Goal: Task Accomplishment & Management: Manage account settings

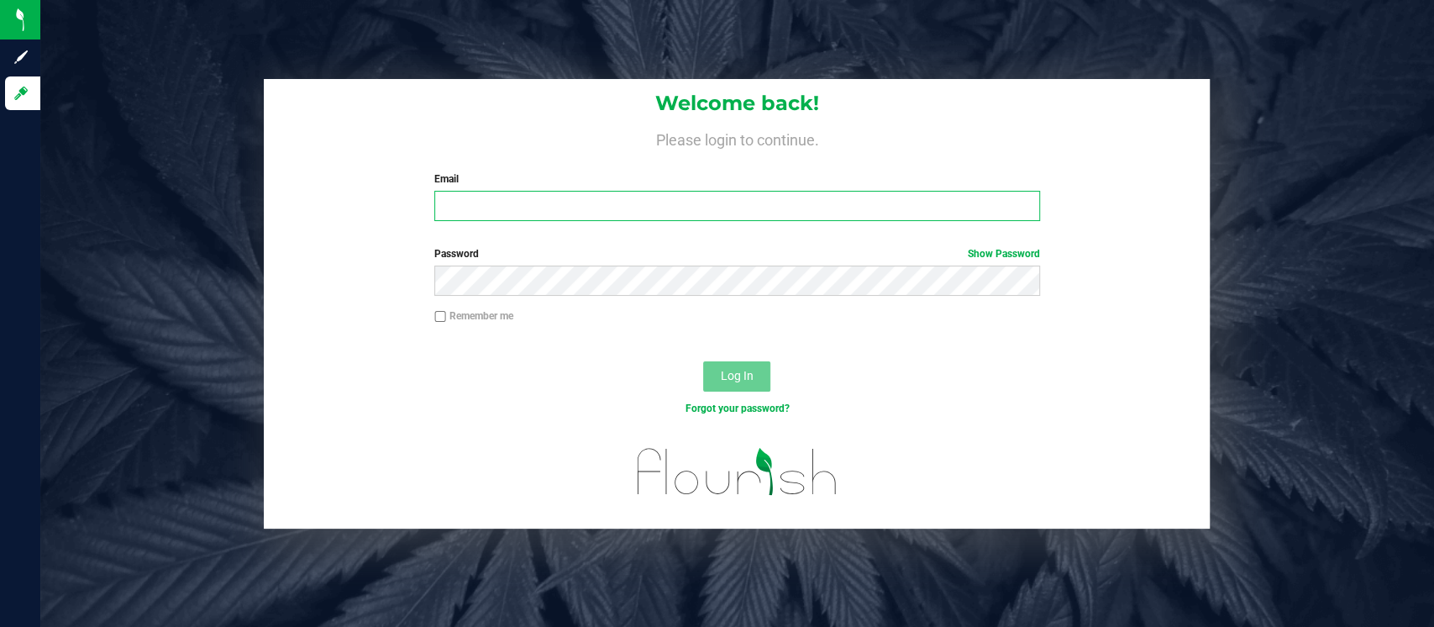
click at [512, 218] on input "Email" at bounding box center [737, 206] width 606 height 30
type input "jhunnicutt@liveparallel.com"
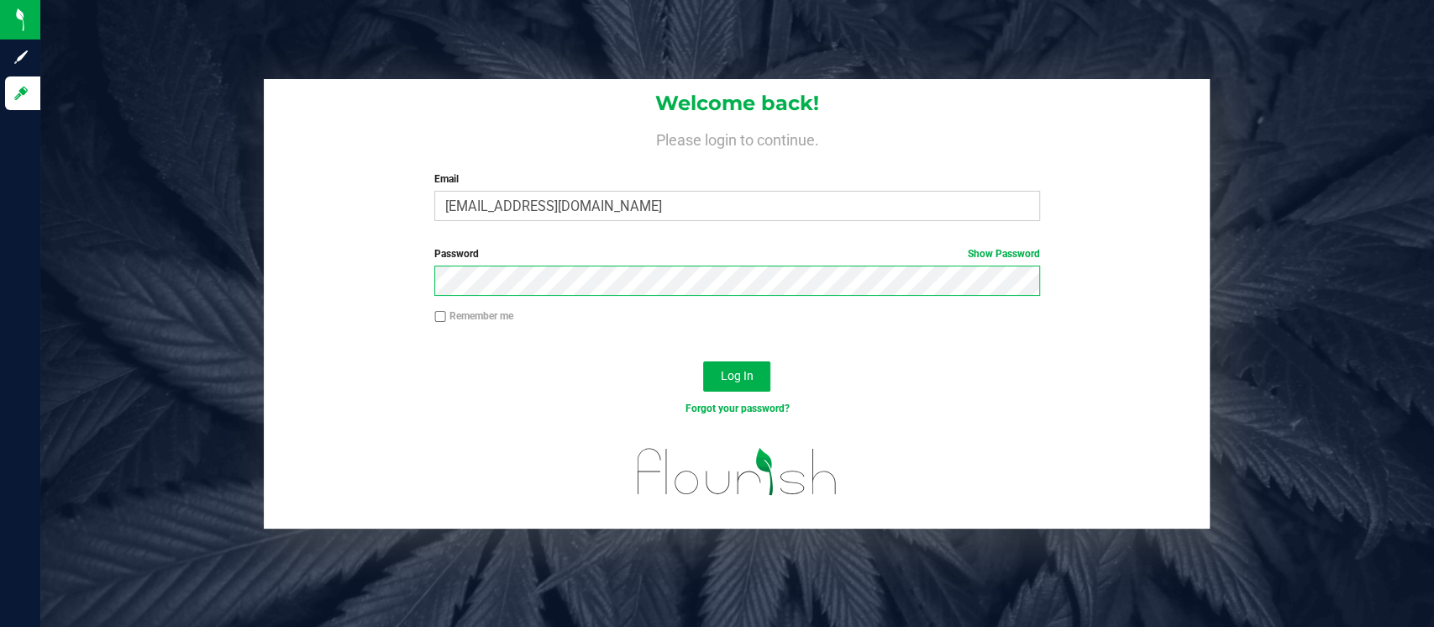
click at [703, 361] on button "Log In" at bounding box center [736, 376] width 67 height 30
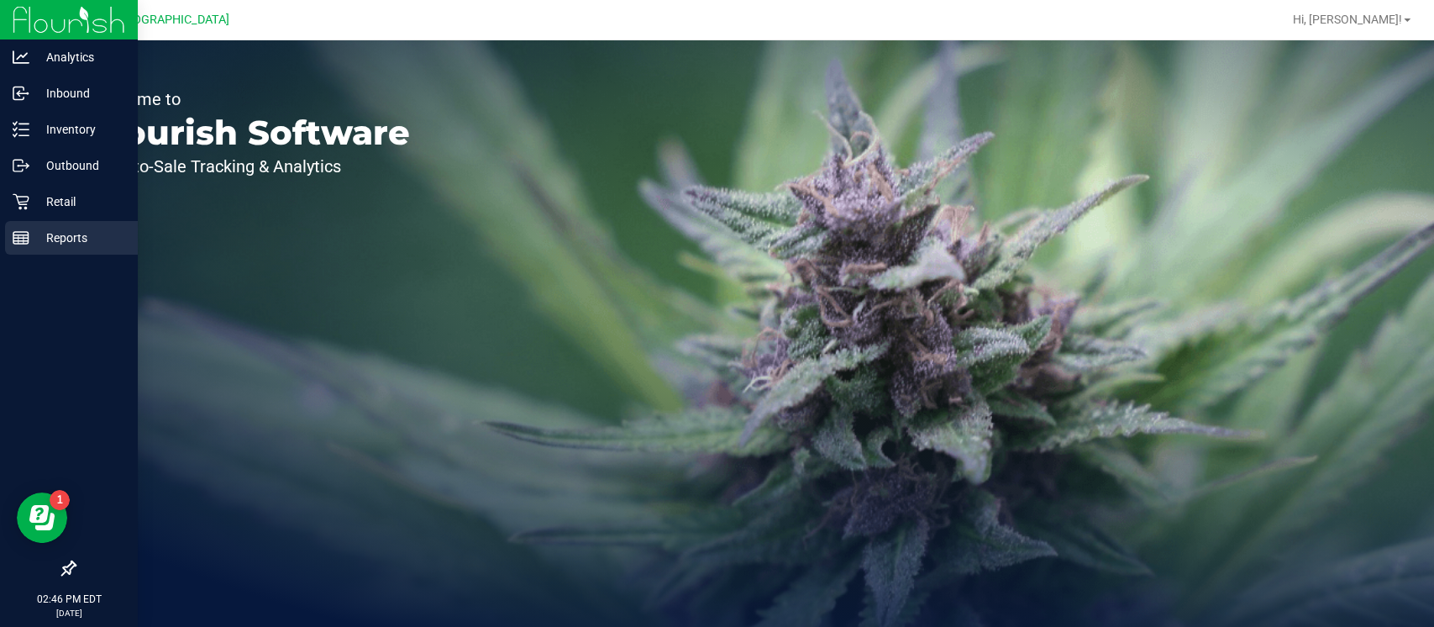
click at [22, 245] on icon at bounding box center [21, 237] width 17 height 17
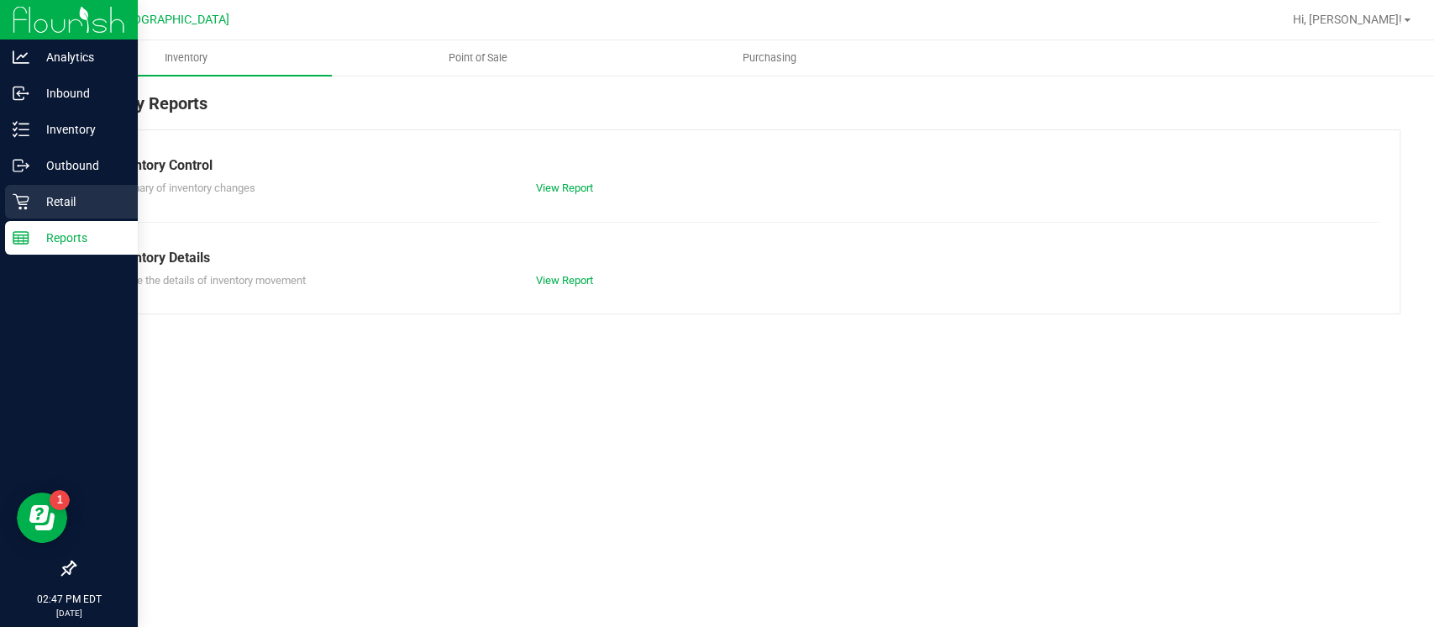
click at [39, 207] on p "Retail" at bounding box center [79, 202] width 101 height 20
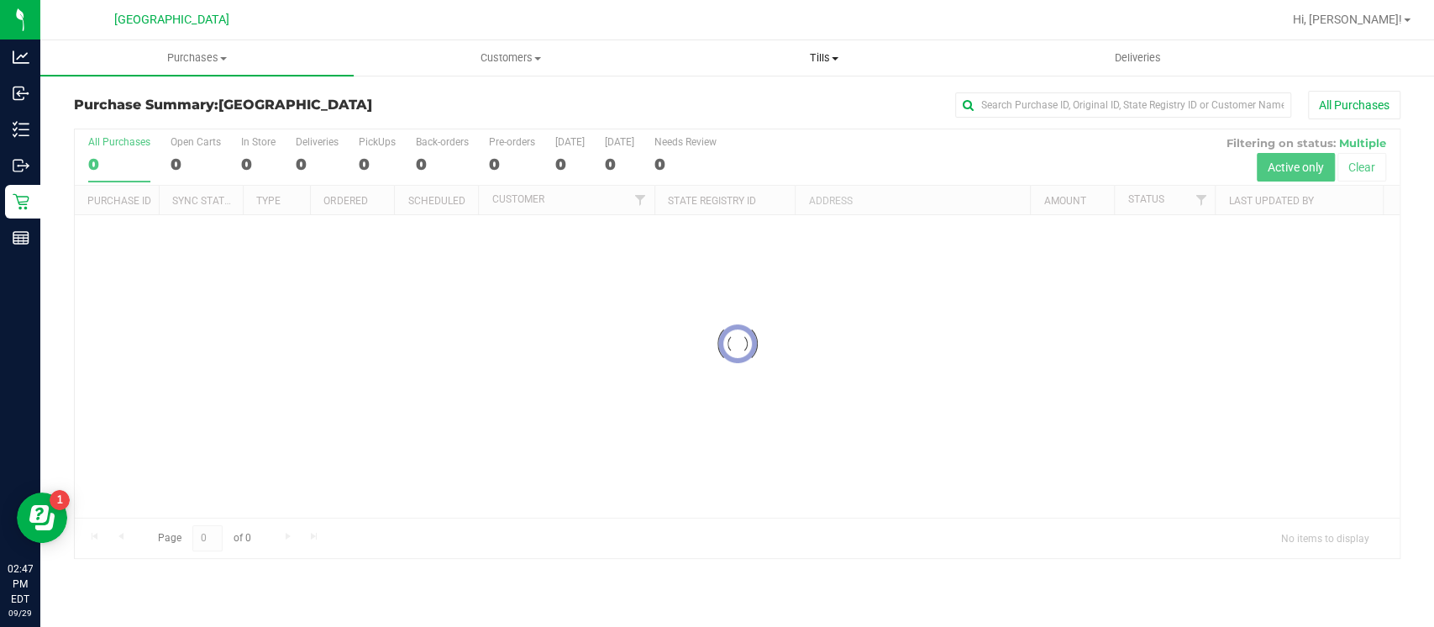
click at [826, 64] on span "Tills" at bounding box center [825, 57] width 312 height 15
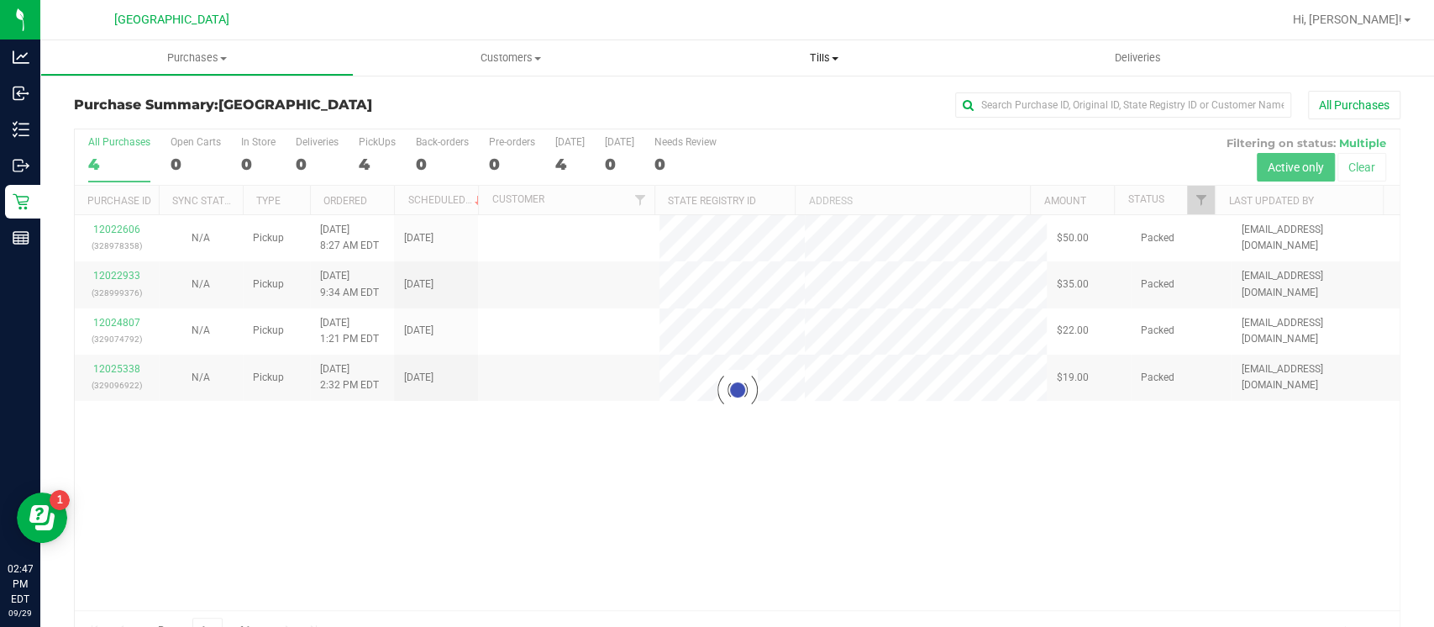
click at [833, 60] on span "Tills" at bounding box center [824, 57] width 313 height 15
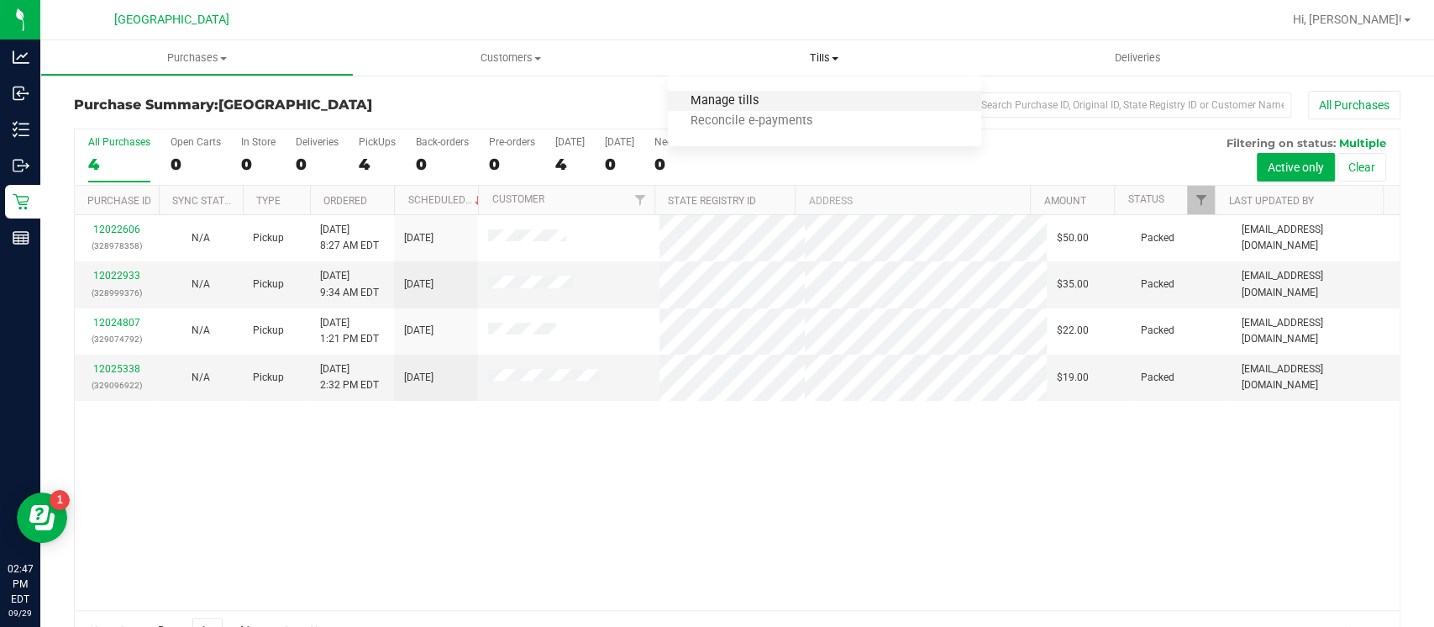
click at [745, 96] on span "Manage tills" at bounding box center [724, 101] width 113 height 14
